Goal: Information Seeking & Learning: Learn about a topic

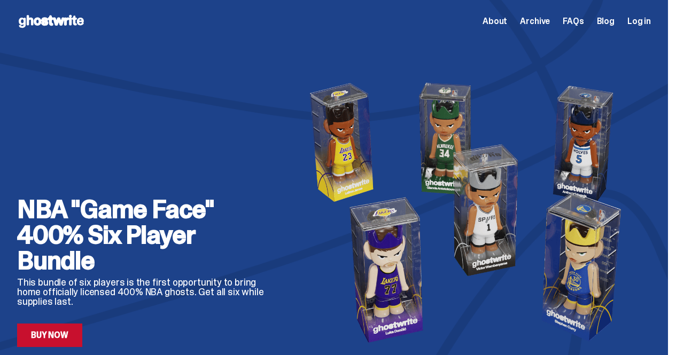
click at [533, 18] on span "Archive" at bounding box center [535, 21] width 30 height 9
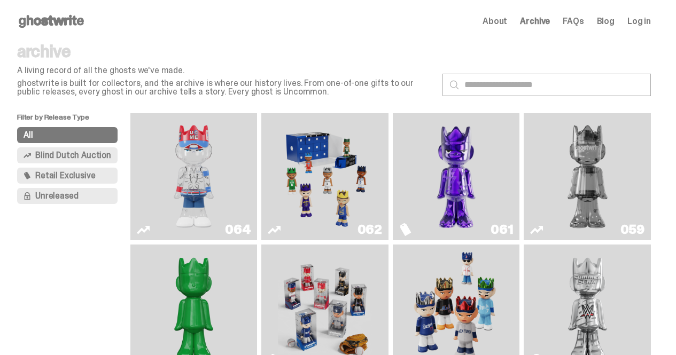
click at [214, 168] on img "You Can't See Me" at bounding box center [193, 177] width 95 height 119
click at [249, 180] on link "064" at bounding box center [194, 177] width 114 height 119
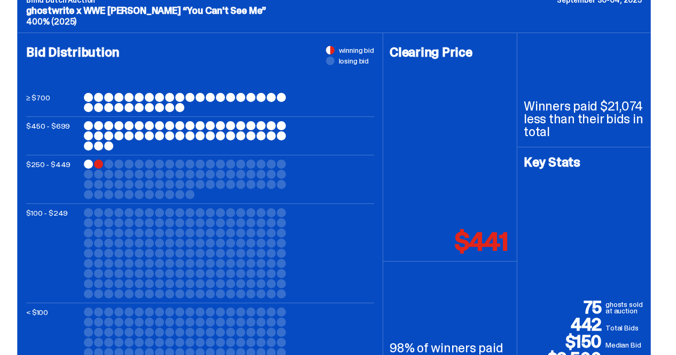
scroll to position [437, 0]
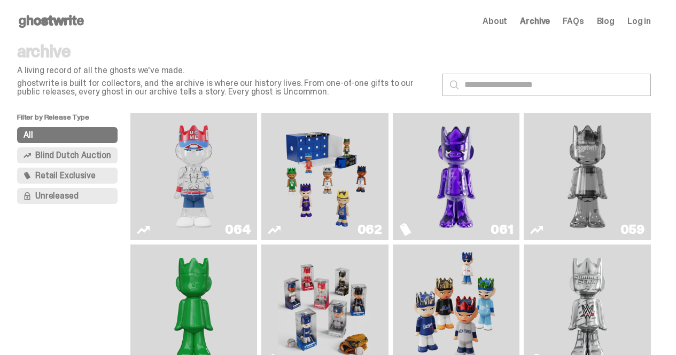
click at [381, 196] on link "062" at bounding box center [325, 177] width 114 height 119
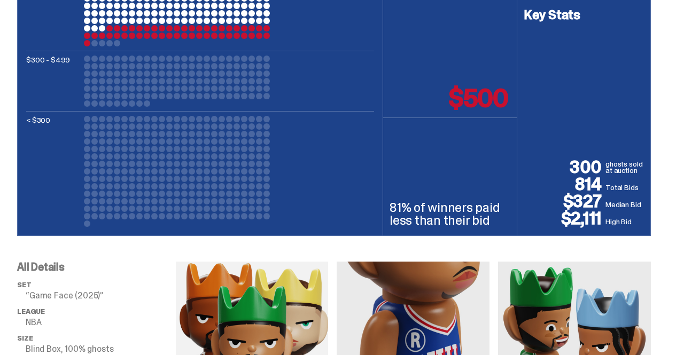
scroll to position [160, 0]
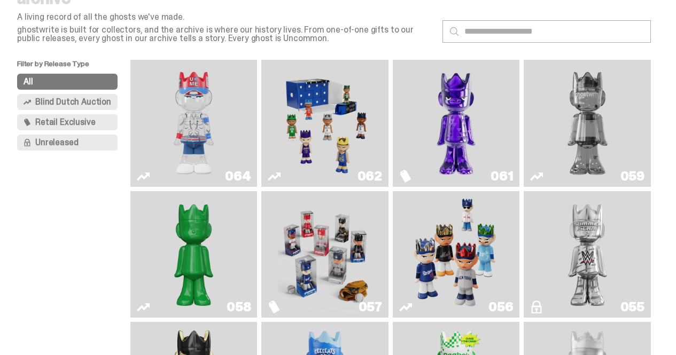
scroll to position [107, 0]
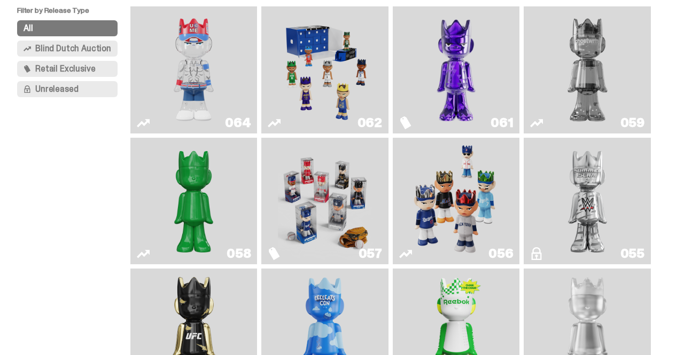
click at [343, 95] on img "Game Face (2025)" at bounding box center [325, 70] width 95 height 119
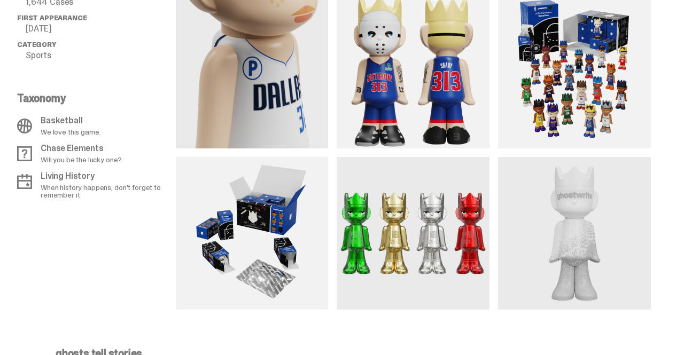
scroll to position [908, 0]
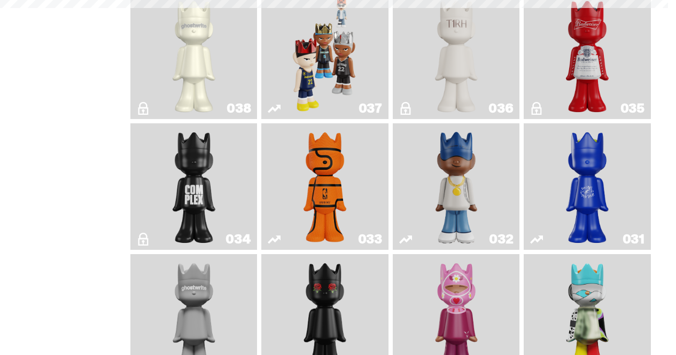
scroll to position [107, 0]
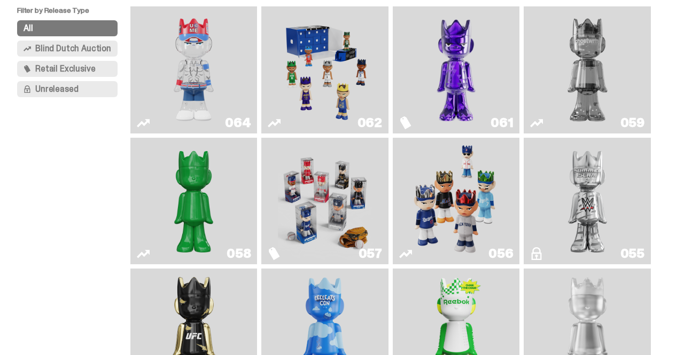
click at [72, 52] on span "Blind Dutch Auction" at bounding box center [73, 48] width 76 height 9
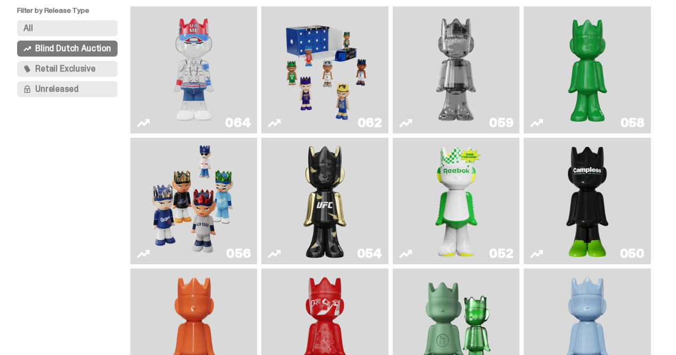
click at [53, 32] on button "All" at bounding box center [67, 28] width 100 height 16
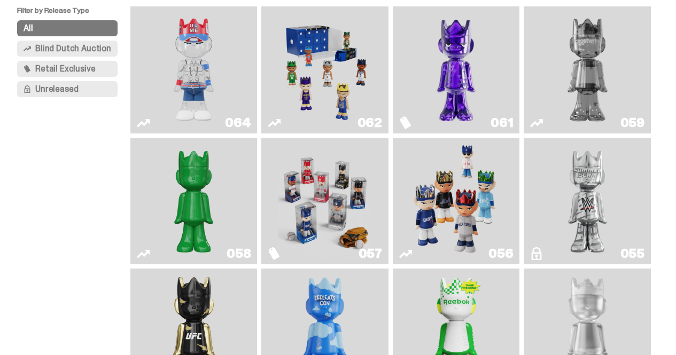
click at [350, 208] on img "Game Face (2025)" at bounding box center [325, 201] width 95 height 119
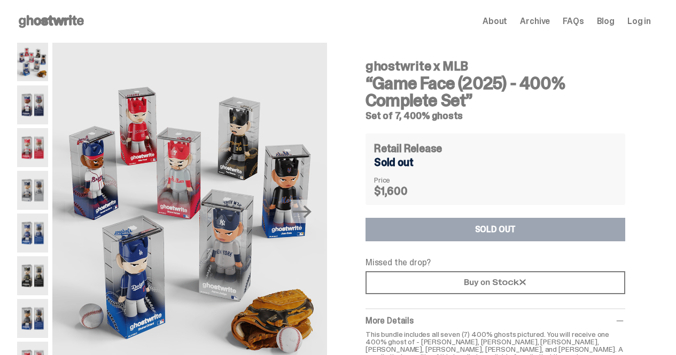
click at [534, 24] on span "Archive" at bounding box center [535, 21] width 30 height 9
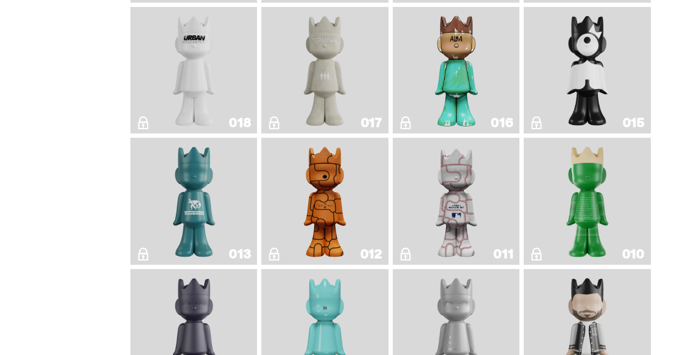
scroll to position [1709, 0]
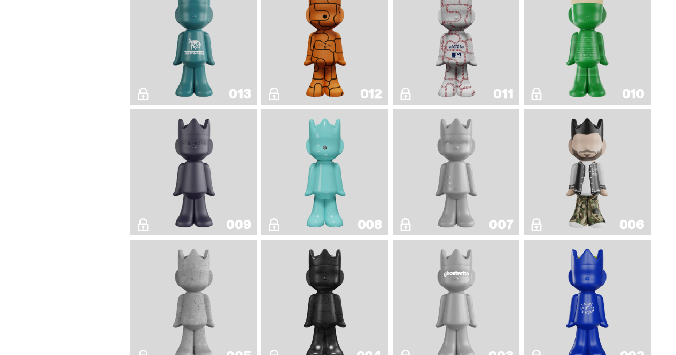
click at [378, 155] on link "008" at bounding box center [325, 172] width 114 height 119
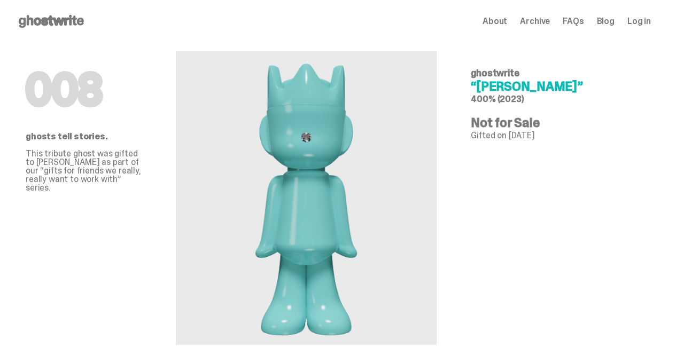
drag, startPoint x: 66, startPoint y: 4, endPoint x: 453, endPoint y: 206, distance: 436.7
click at [437, 206] on div at bounding box center [306, 198] width 261 height 294
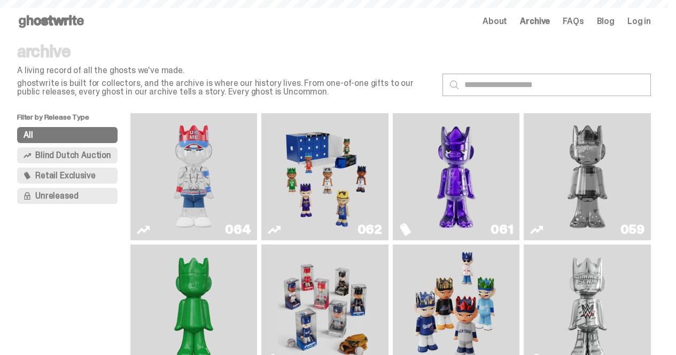
scroll to position [1709, 0]
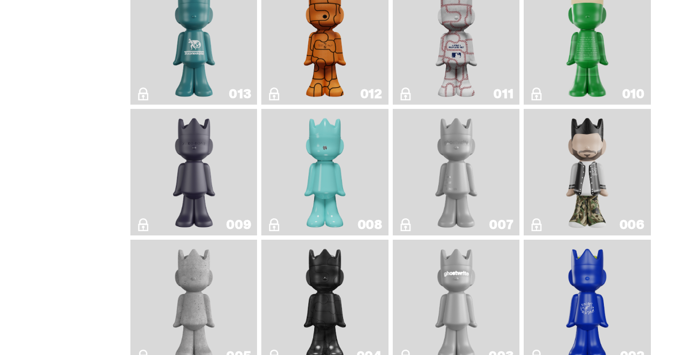
click at [602, 179] on img "Amiri" at bounding box center [586, 172] width 51 height 119
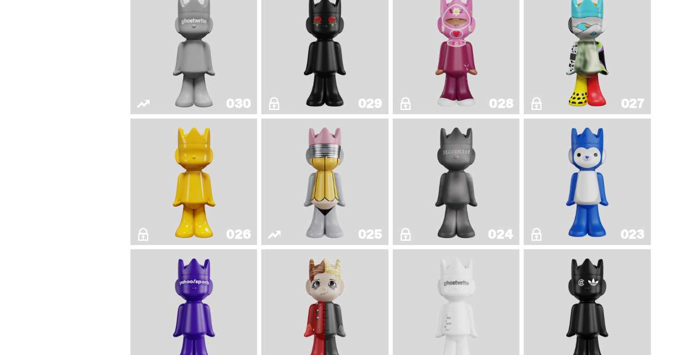
scroll to position [1122, 0]
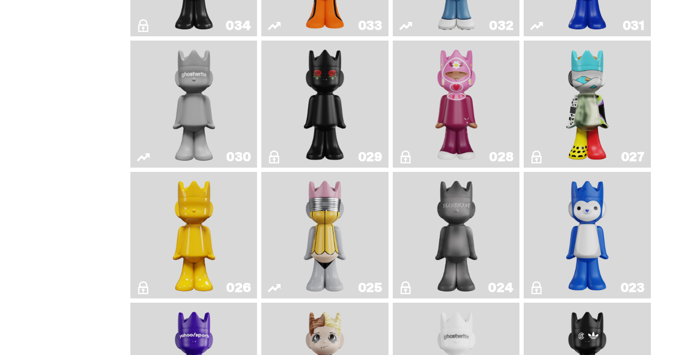
click at [467, 134] on img "Grand Prix" at bounding box center [456, 104] width 51 height 119
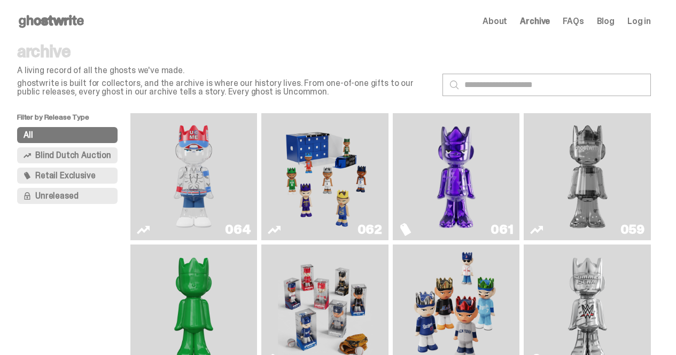
click at [440, 227] on img "Fantasy" at bounding box center [456, 177] width 95 height 119
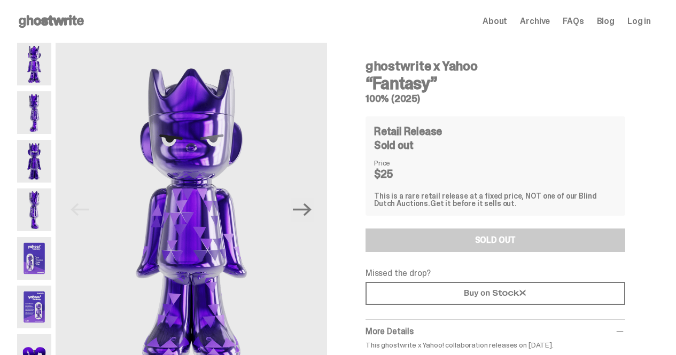
scroll to position [53, 0]
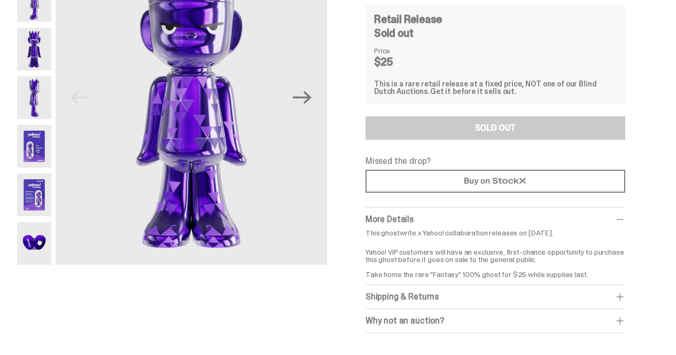
scroll to position [59, 0]
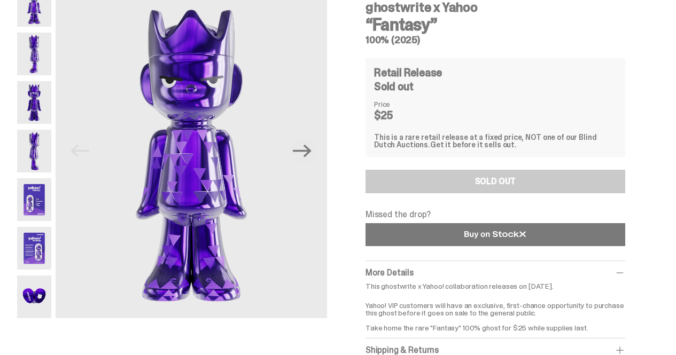
click at [443, 237] on link at bounding box center [495, 234] width 260 height 23
